Goal: Transaction & Acquisition: Purchase product/service

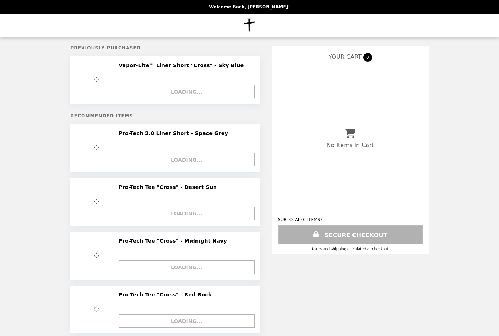
scroll to position [39, 0]
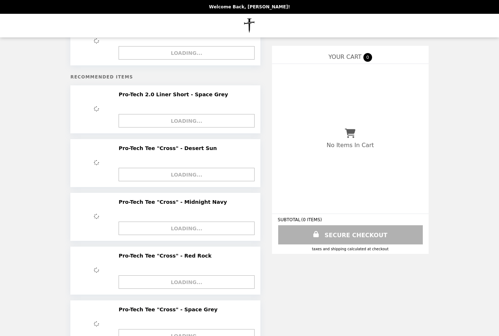
select select "*"
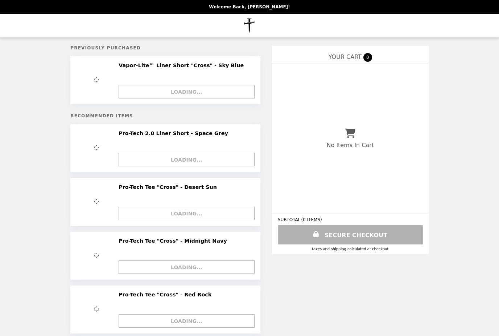
scroll to position [39, 0]
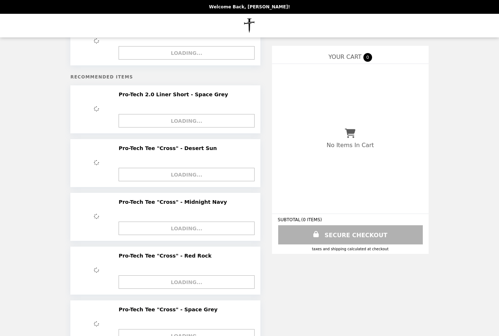
select select "*"
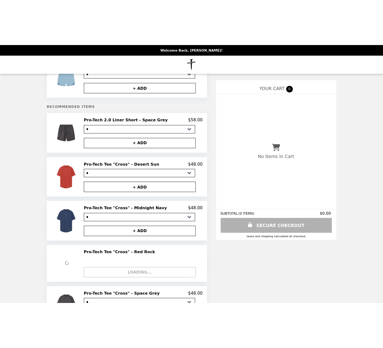
scroll to position [0, 0]
